Goal: Transaction & Acquisition: Purchase product/service

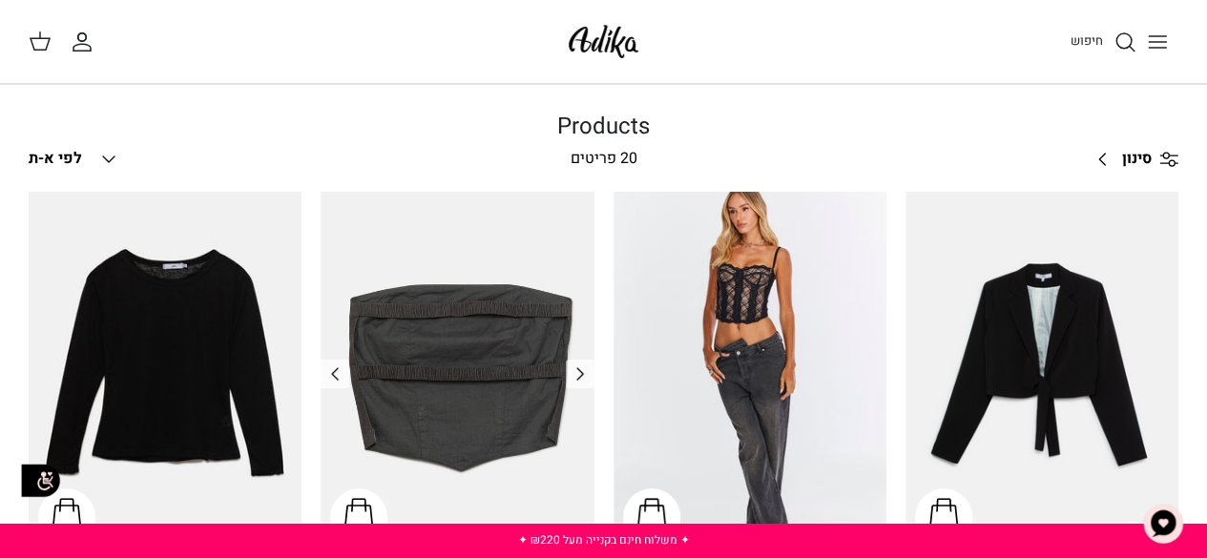
click at [500, 342] on img "טופ סטרפלס Nostalgic Feels קורדרוי" at bounding box center [457, 374] width 273 height 365
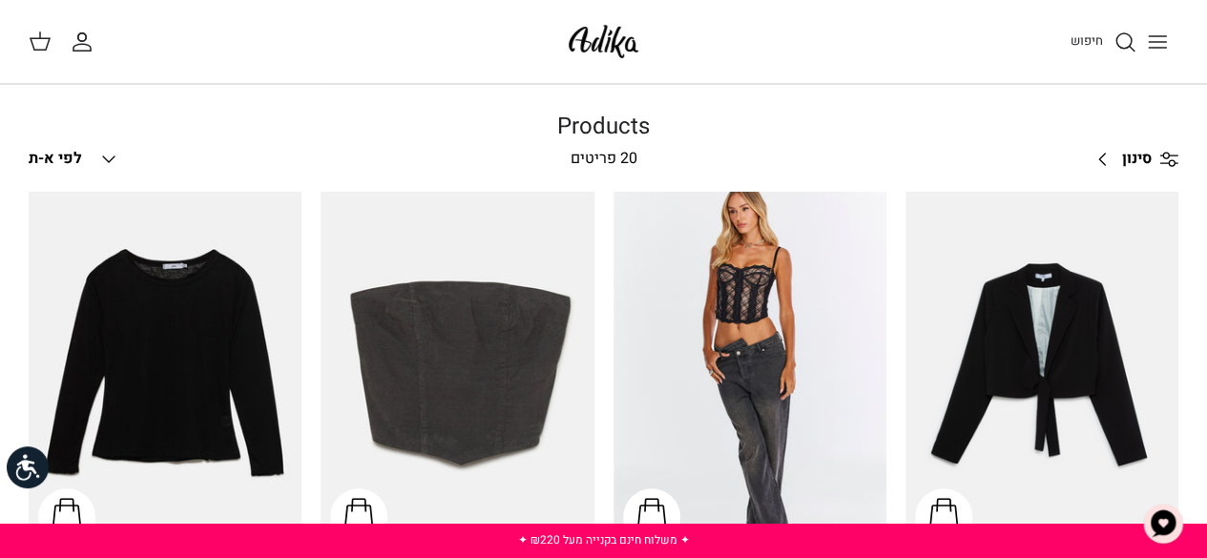
click at [1099, 491] on img "ג'קט קרופ All Business גזרה מחויטת" at bounding box center [1042, 374] width 273 height 365
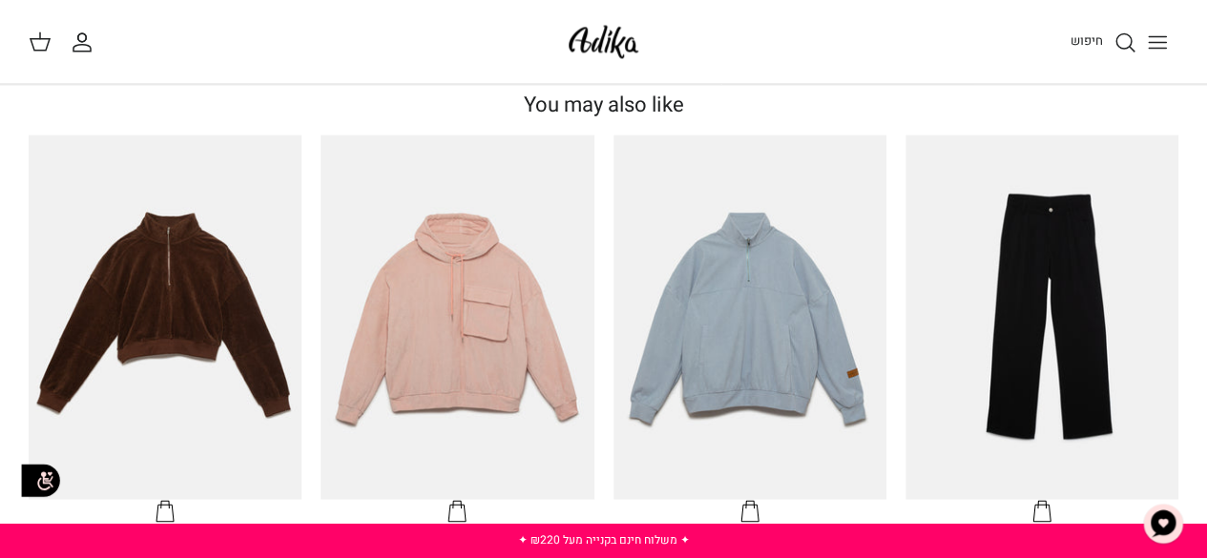
scroll to position [1333, 0]
click at [837, 302] on img "סווטשירט City Strolls אוברסייז" at bounding box center [750, 317] width 273 height 365
